Goal: Obtain resource: Download file/media

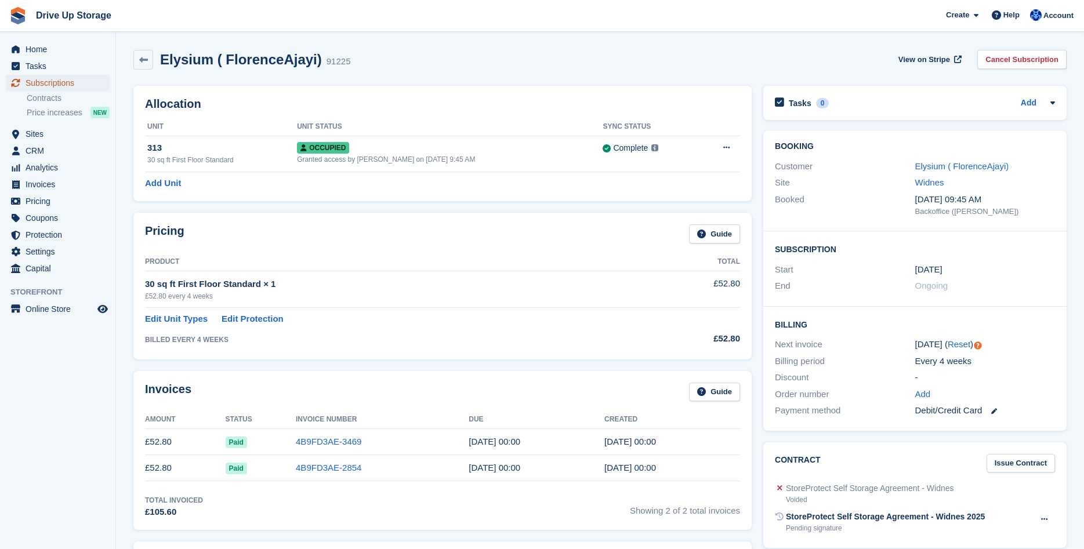
click at [75, 84] on span "Subscriptions" at bounding box center [61, 83] width 70 height 16
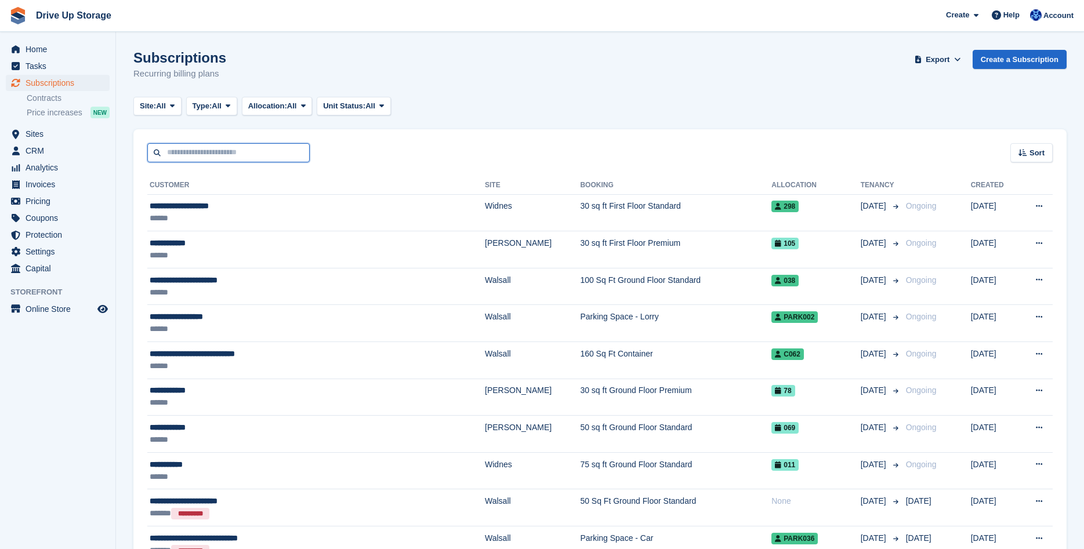
click at [190, 151] on input "text" at bounding box center [228, 152] width 162 height 19
type input "*****"
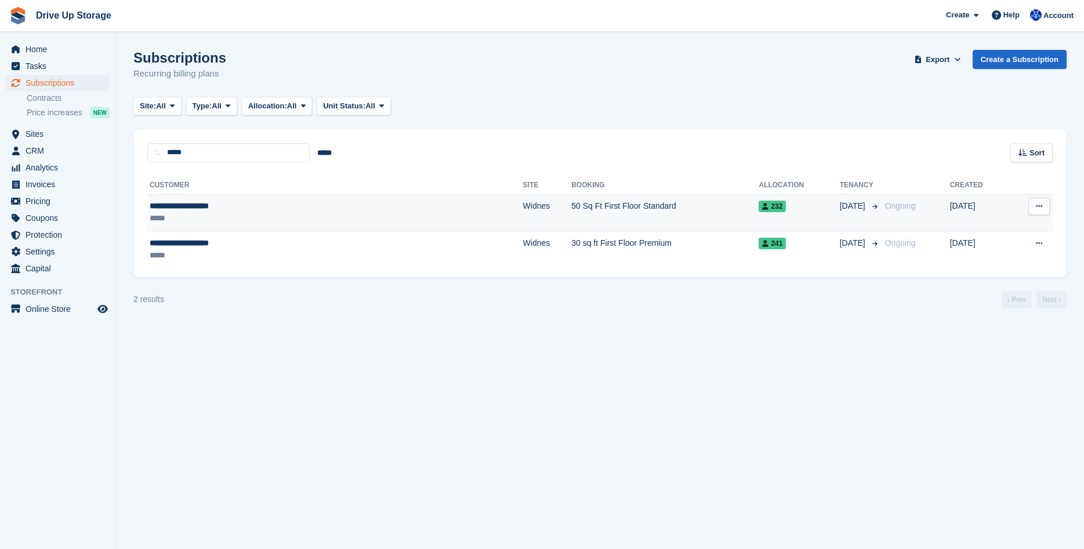
click at [197, 215] on div "*****" at bounding box center [254, 218] width 208 height 12
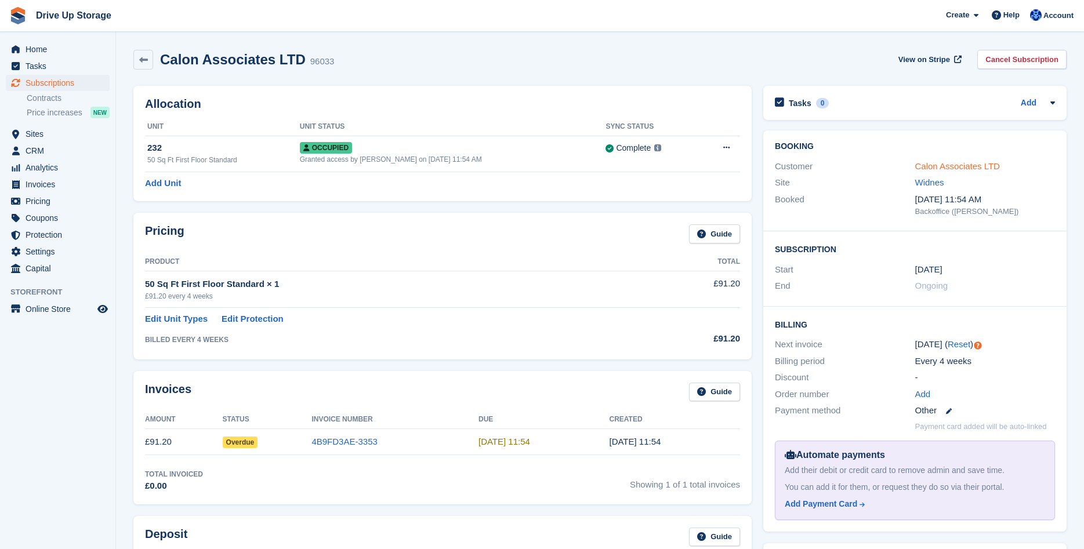
click at [938, 166] on link "Calon Associates LTD" at bounding box center [957, 166] width 85 height 10
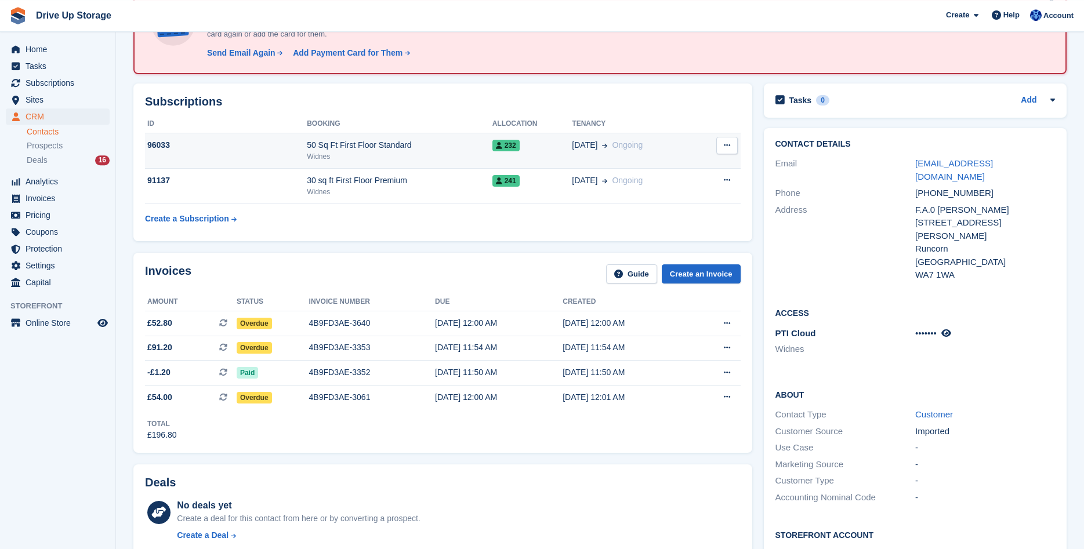
scroll to position [118, 0]
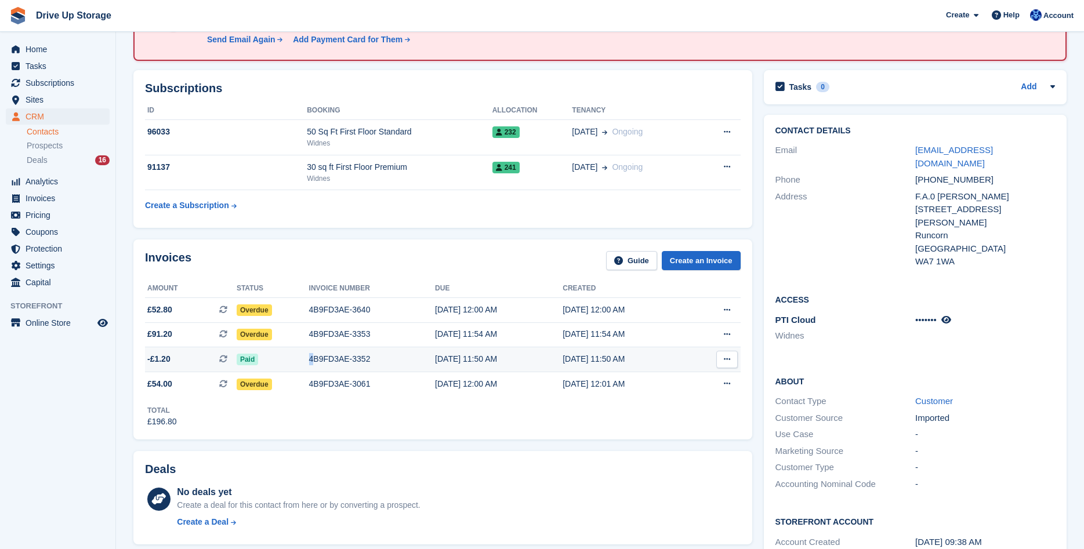
click at [311, 360] on div "4B9FD3AE-3352" at bounding box center [372, 359] width 126 height 12
click at [358, 385] on div "4B9FD3AE-3061" at bounding box center [372, 384] width 126 height 12
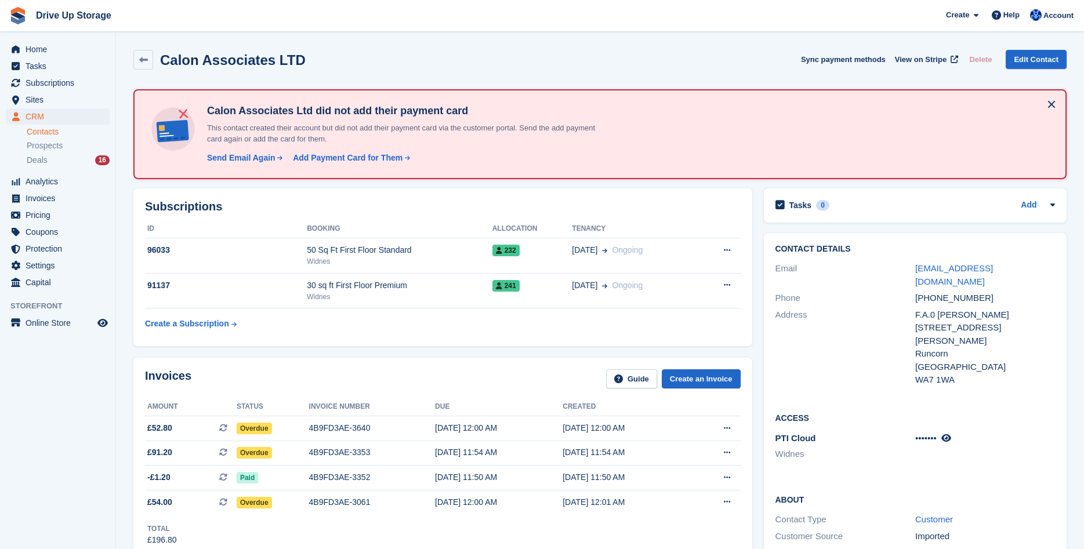
scroll to position [118, 0]
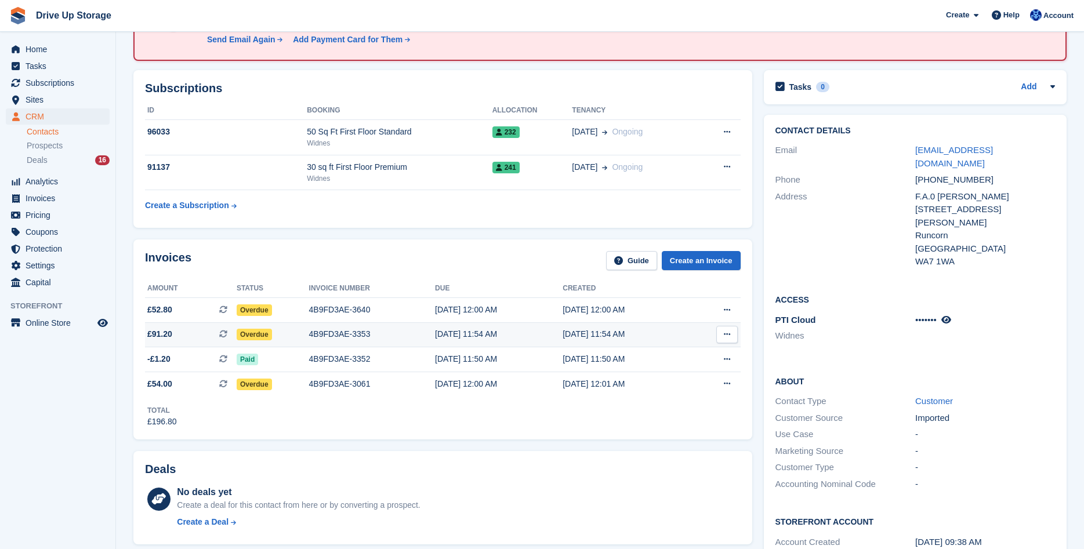
click at [245, 335] on span "Overdue" at bounding box center [254, 335] width 35 height 12
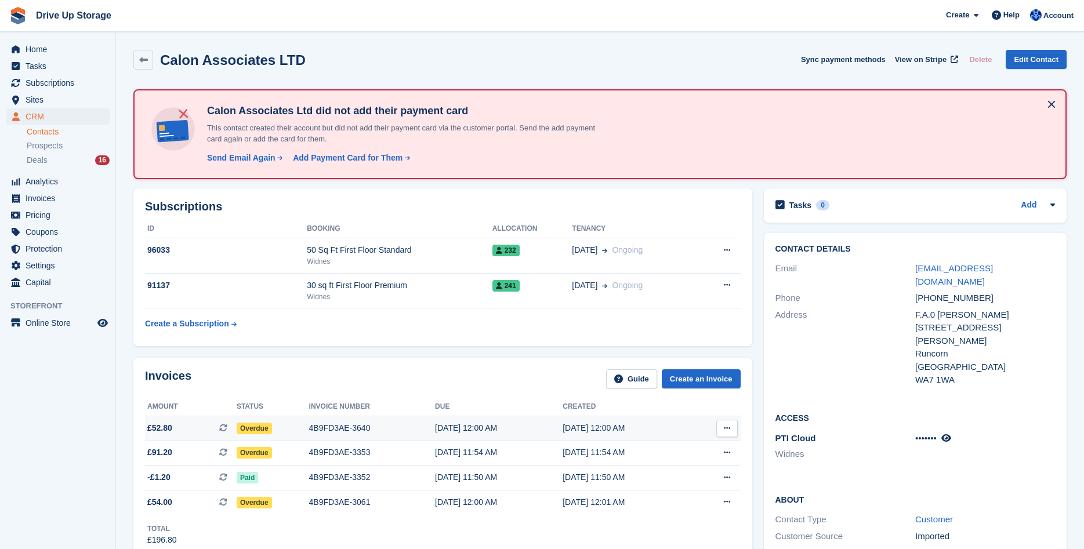
scroll to position [118, 0]
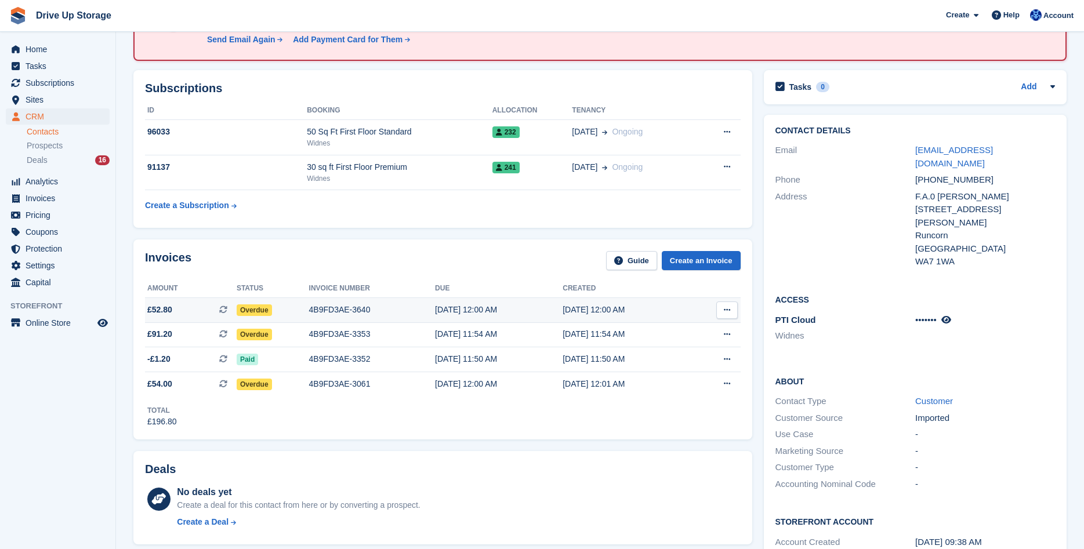
click at [316, 311] on div "4B9FD3AE-3640" at bounding box center [372, 310] width 126 height 12
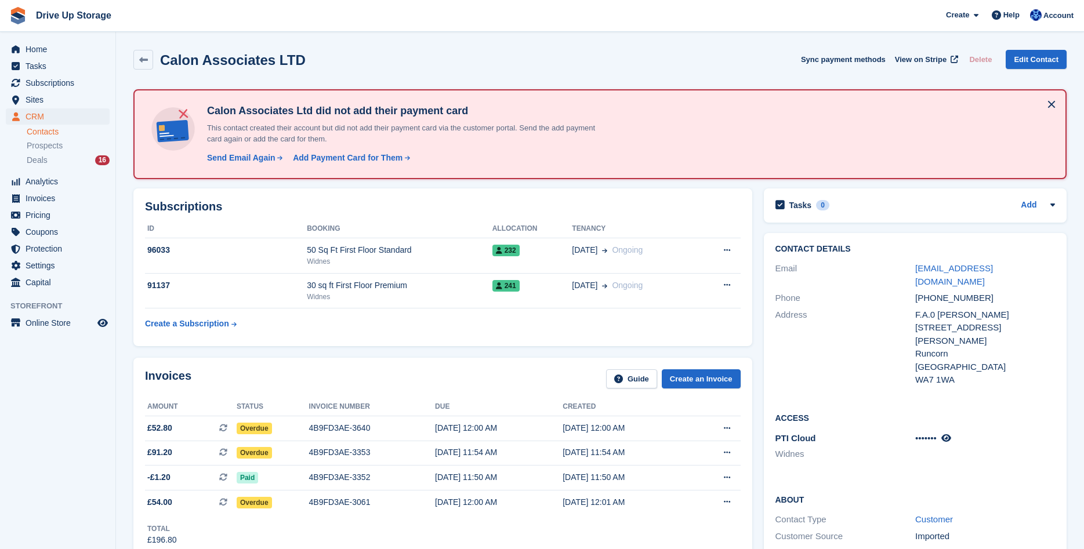
scroll to position [118, 0]
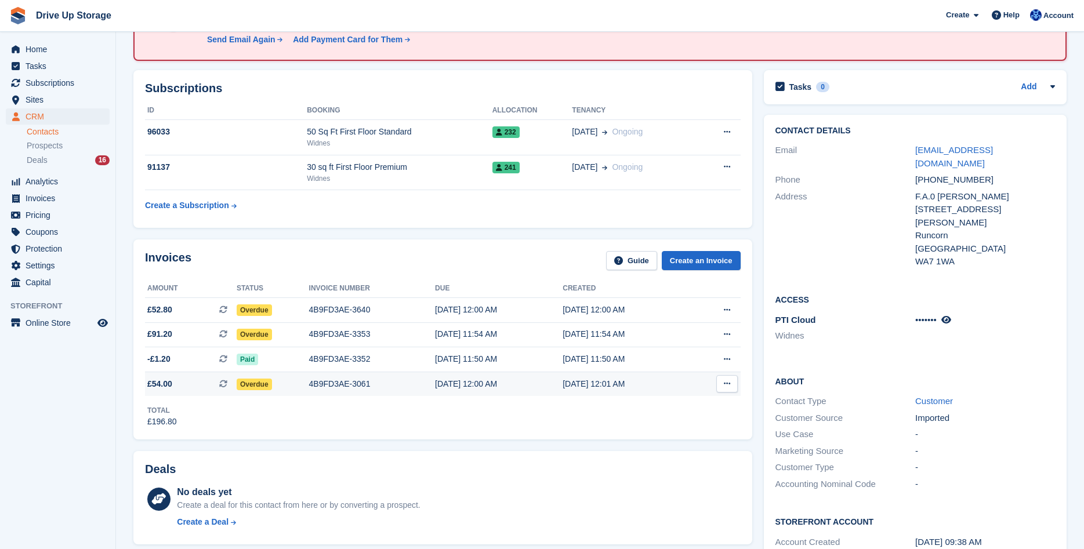
click at [317, 383] on div "4B9FD3AE-3061" at bounding box center [372, 384] width 126 height 12
click at [373, 387] on div "4B9FD3AE-3061" at bounding box center [372, 384] width 126 height 12
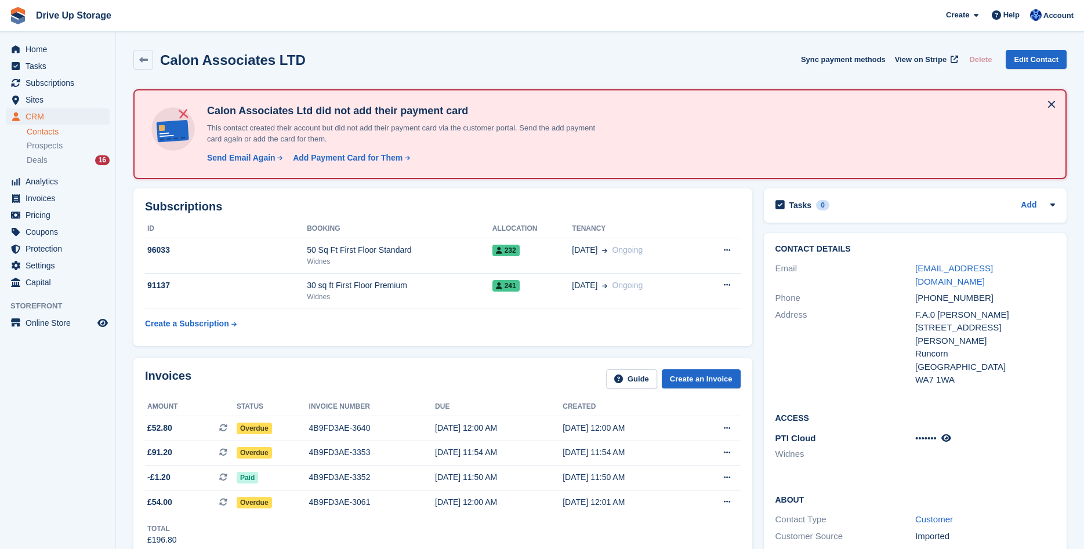
scroll to position [118, 0]
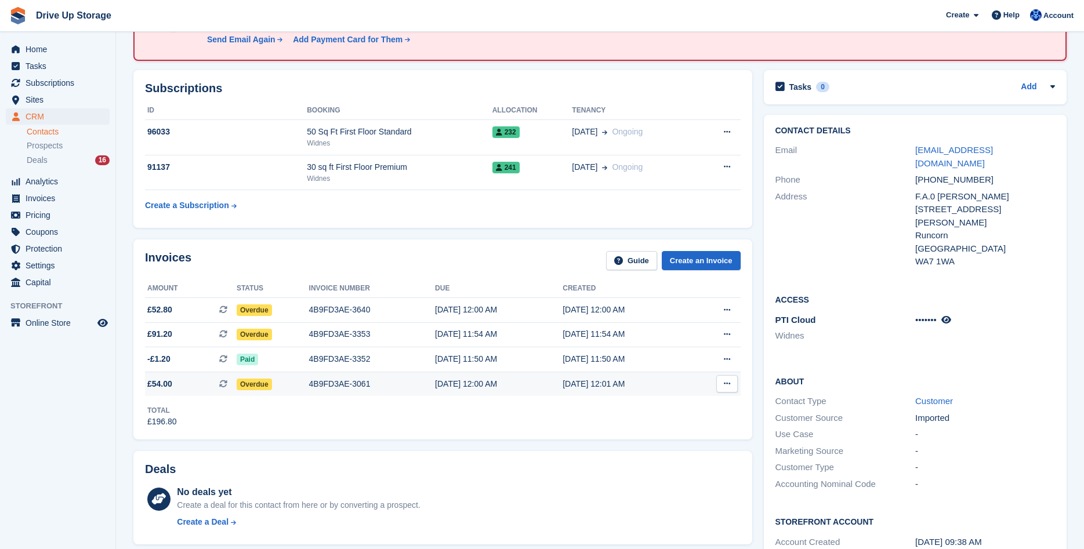
click at [728, 384] on icon at bounding box center [727, 384] width 6 height 8
click at [654, 405] on p "Download PDF" at bounding box center [682, 406] width 101 height 15
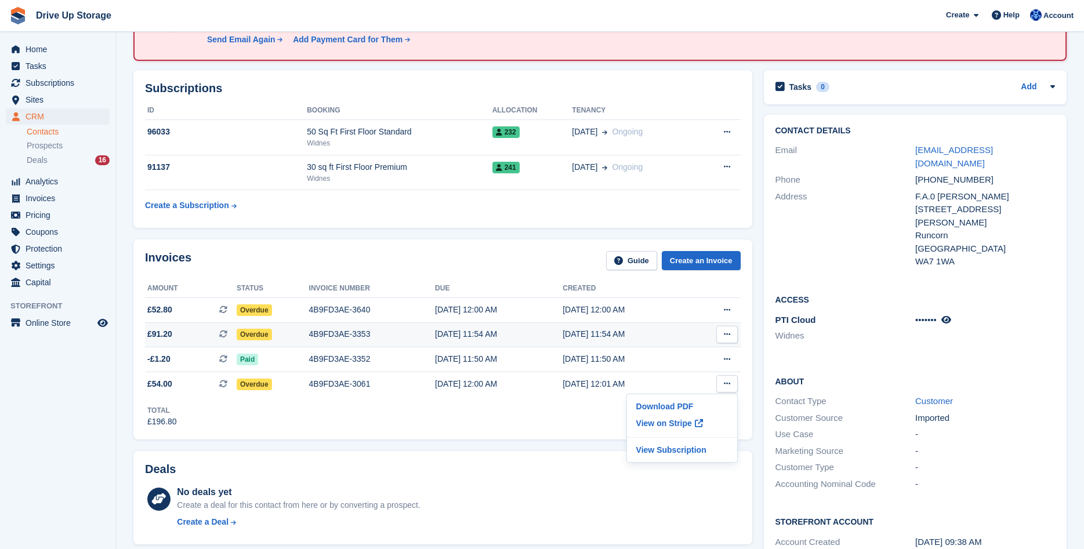
click at [727, 336] on icon at bounding box center [727, 335] width 6 height 8
click at [681, 357] on p "Download PDF" at bounding box center [682, 357] width 101 height 15
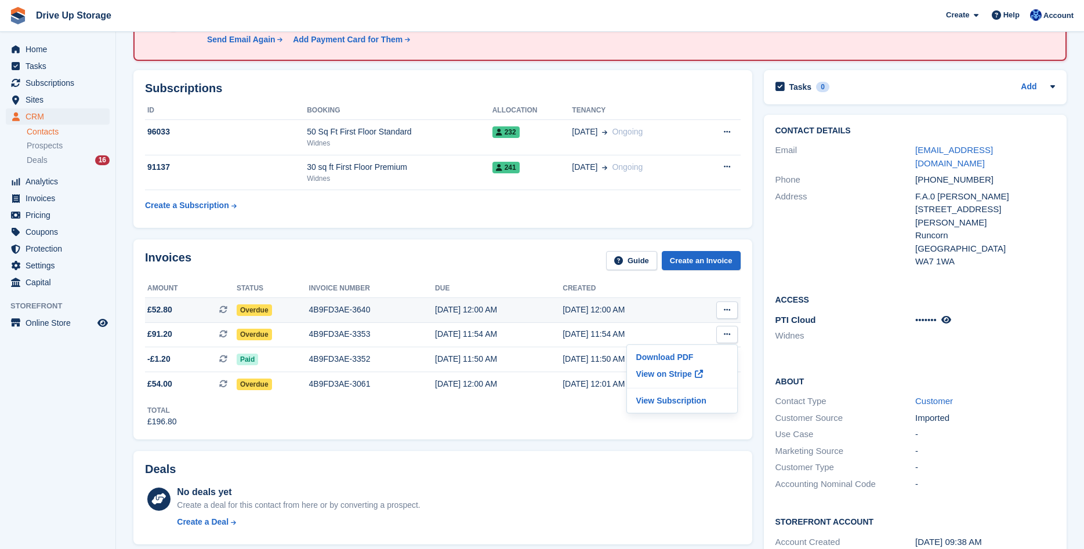
click at [726, 310] on icon at bounding box center [727, 310] width 6 height 8
click at [692, 333] on p "Download PDF" at bounding box center [682, 332] width 101 height 15
click at [661, 446] on div "Deals No deals yet Create a deal for this contact from here or by converting a …" at bounding box center [443, 497] width 630 height 105
click at [330, 357] on div "4B9FD3AE-3352" at bounding box center [372, 359] width 126 height 12
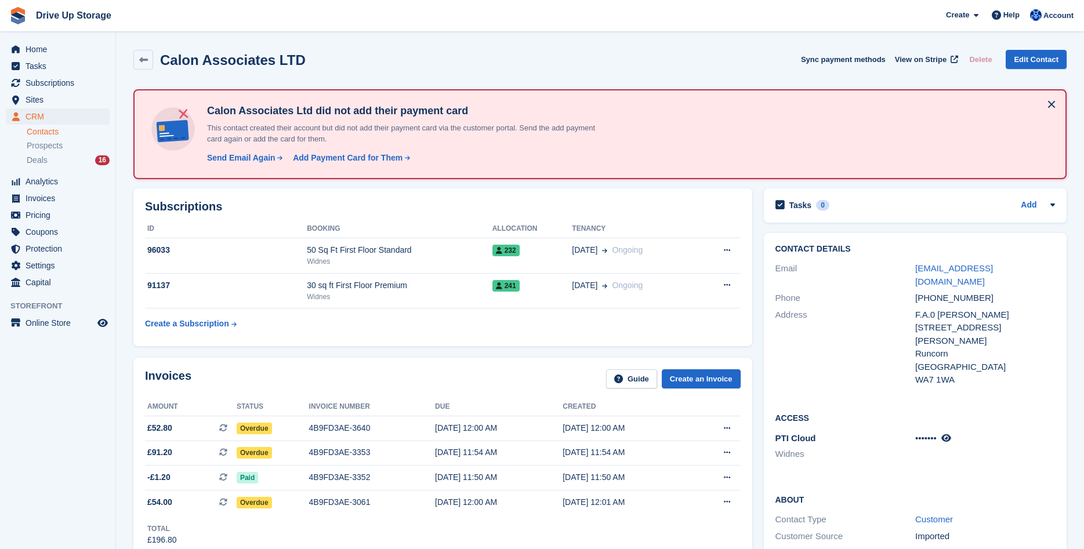
scroll to position [118, 0]
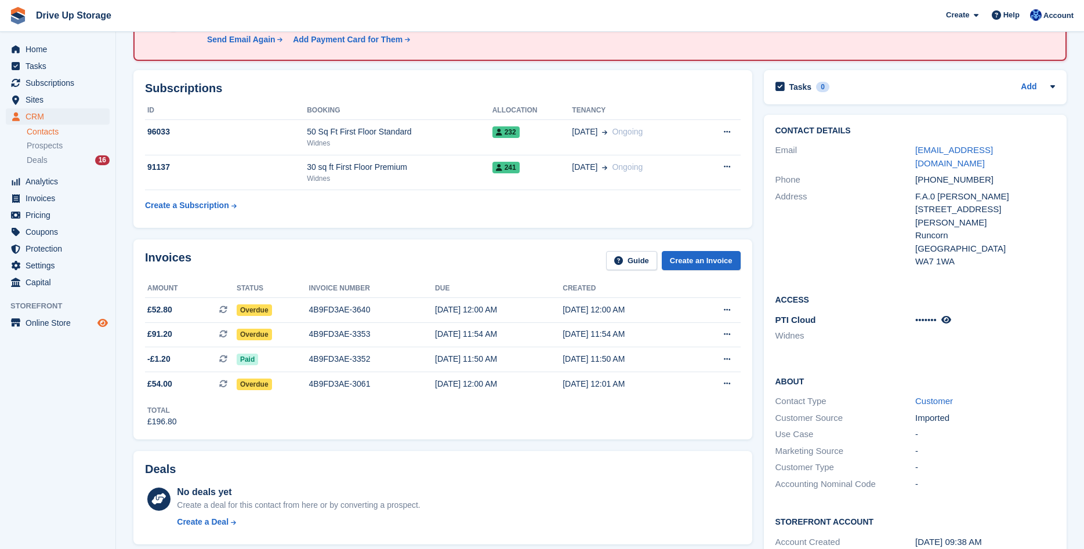
click at [103, 321] on icon "Preview store" at bounding box center [102, 322] width 10 height 9
